Goal: Find specific page/section: Find specific page/section

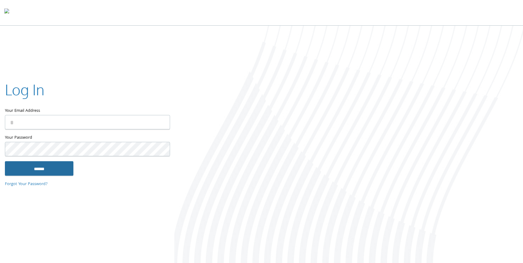
type input "**********"
click at [59, 165] on input "******" at bounding box center [39, 168] width 68 height 15
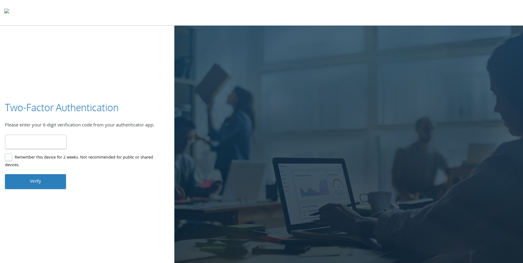
type input "******"
